Goal: Check status: Check status

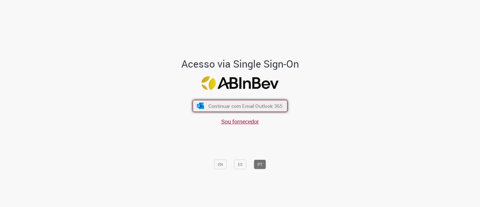
click at [270, 103] on span "Continuar com Email Outlook 365" at bounding box center [245, 105] width 74 height 6
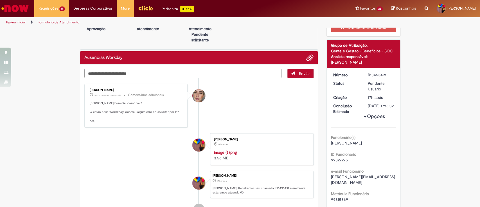
scroll to position [37, 0]
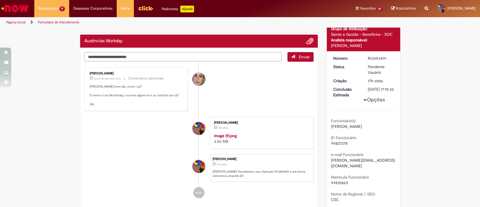
click at [150, 58] on textarea "Digite sua mensagem aqui..." at bounding box center [182, 57] width 197 height 10
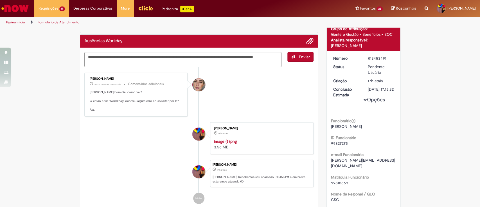
type textarea "**********"
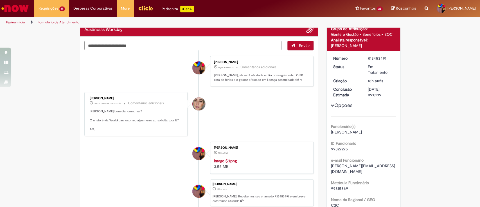
scroll to position [0, 0]
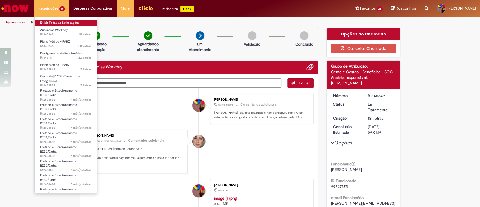
click at [65, 23] on link "Exibir Todas as Solicitações" at bounding box center [66, 23] width 62 height 6
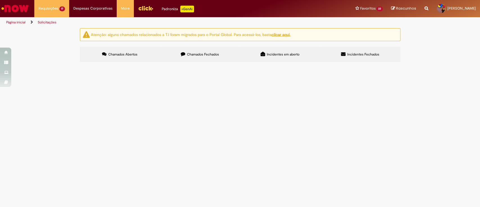
scroll to position [82, 0]
click at [0, 0] on span "Olá, tudo bem? Podem me ajudar a entender o cálculo do desligamento da [PERSON_…" at bounding box center [0, 0] width 0 height 0
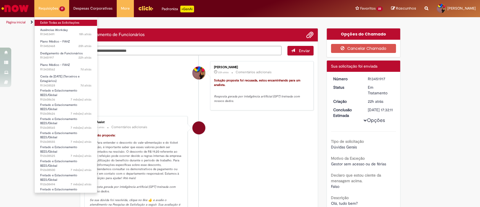
click at [54, 25] on link "Exibir Todas as Solicitações" at bounding box center [66, 23] width 62 height 6
